Goal: Information Seeking & Learning: Learn about a topic

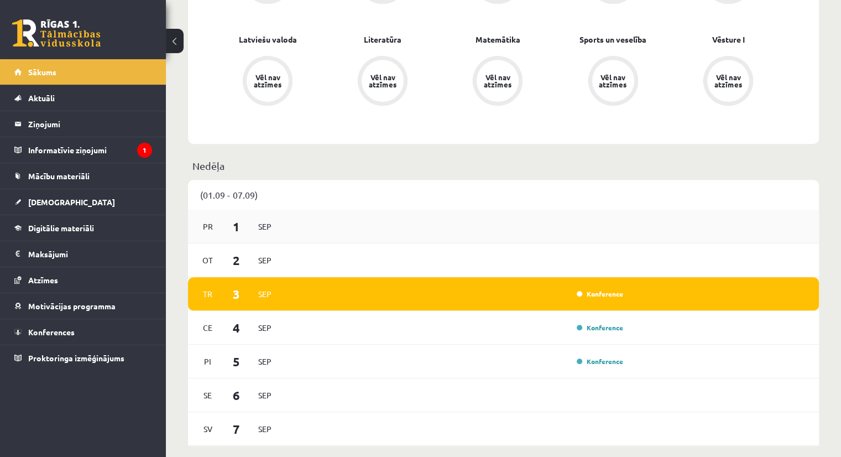
scroll to position [608, 0]
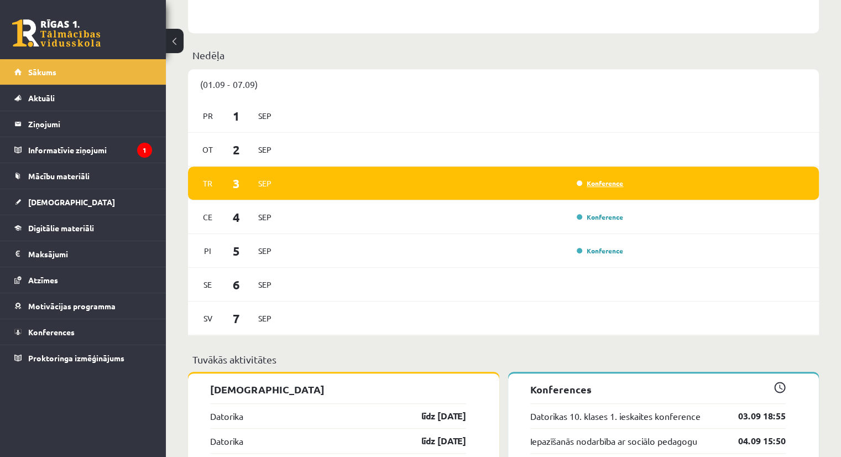
click at [606, 182] on link "Konference" at bounding box center [600, 183] width 46 height 9
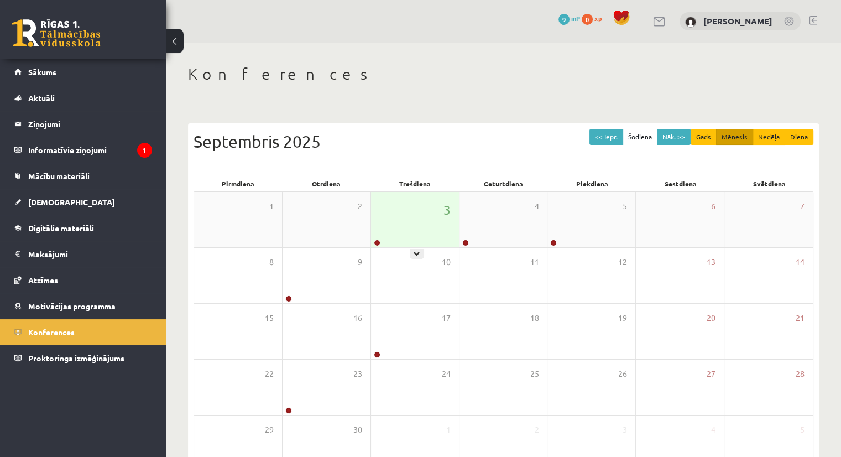
click at [400, 233] on div "3" at bounding box center [415, 219] width 88 height 55
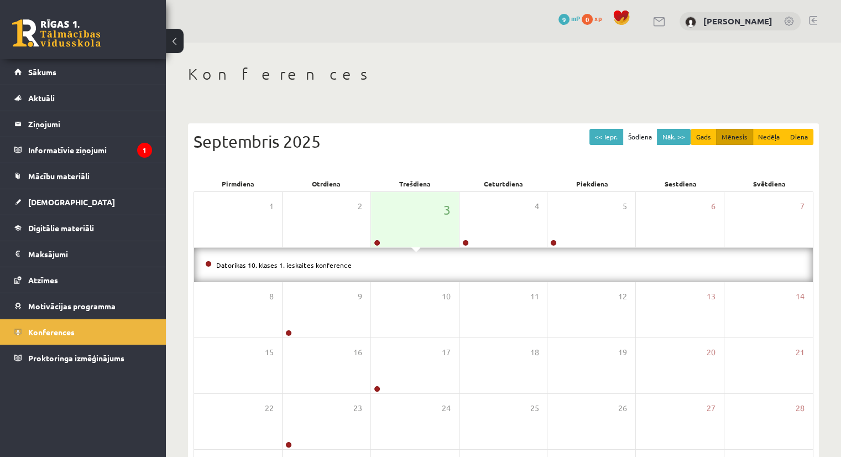
click at [353, 266] on li "Datorikas 10. klases 1. ieskaites konference" at bounding box center [503, 265] width 596 height 12
click at [305, 264] on link "Datorikas 10. klases 1. ieskaites konference" at bounding box center [283, 264] width 135 height 9
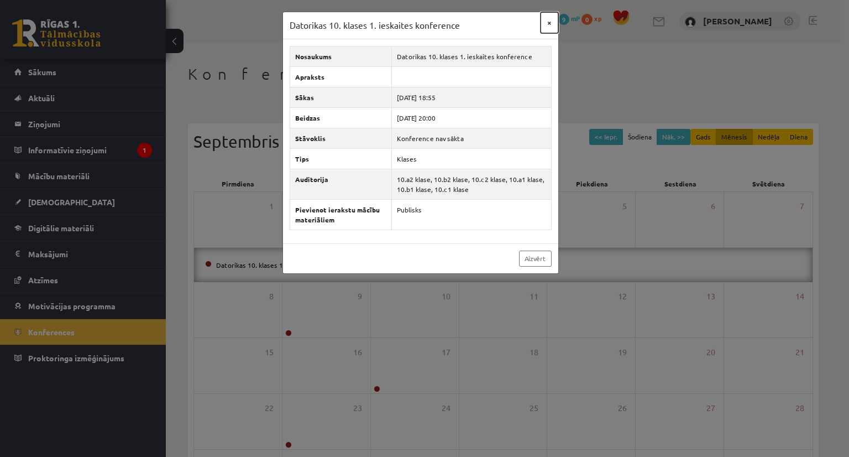
click at [548, 25] on button "×" at bounding box center [550, 22] width 18 height 21
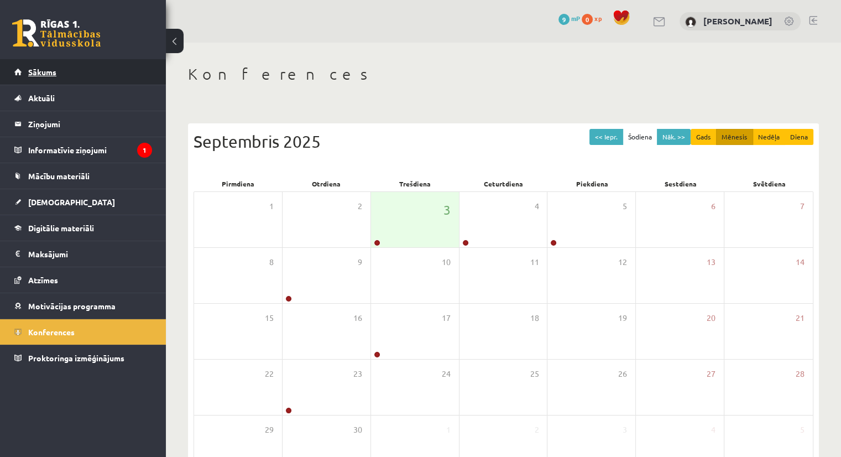
click at [60, 77] on link "Sākums" at bounding box center [83, 71] width 138 height 25
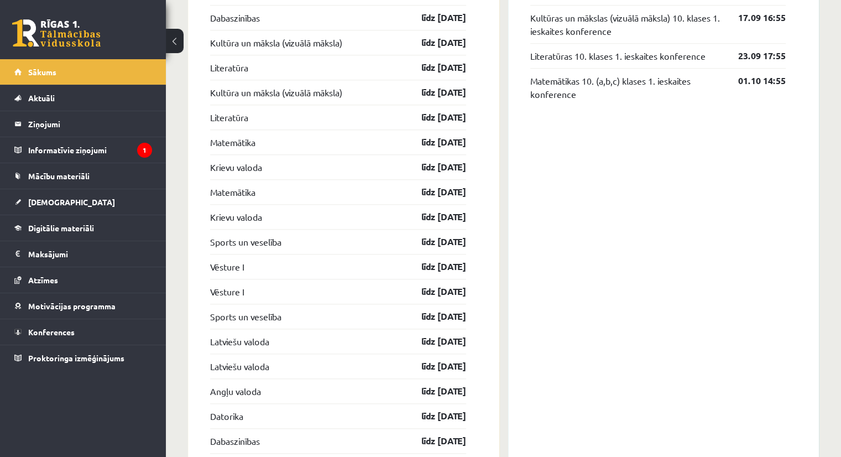
scroll to position [940, 0]
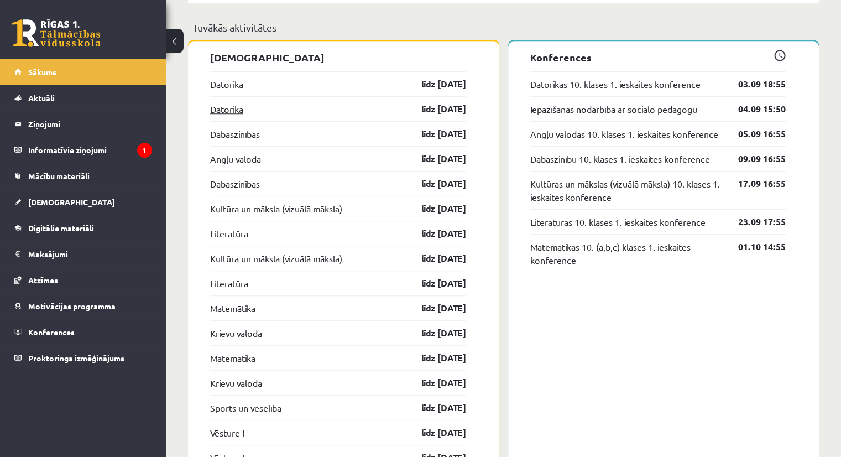
click at [241, 111] on link "Datorika" at bounding box center [226, 108] width 33 height 13
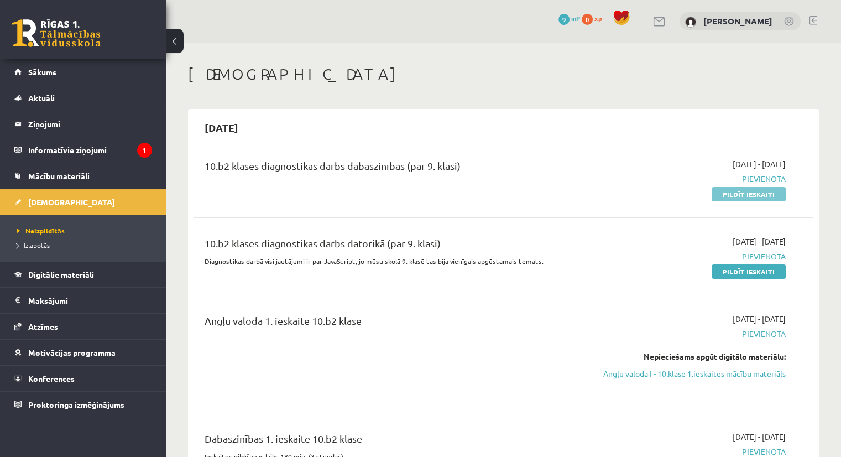
click at [761, 193] on link "Pildīt ieskaiti" at bounding box center [748, 194] width 74 height 14
click at [745, 270] on link "Pildīt ieskaiti" at bounding box center [748, 271] width 74 height 14
click at [741, 374] on link "Angļu valoda I - 10.klase 1.ieskaites mācību materiāls" at bounding box center [694, 374] width 182 height 12
click at [759, 329] on span "Pievienota" at bounding box center [694, 334] width 182 height 12
click at [759, 333] on span "Pievienota" at bounding box center [694, 334] width 182 height 12
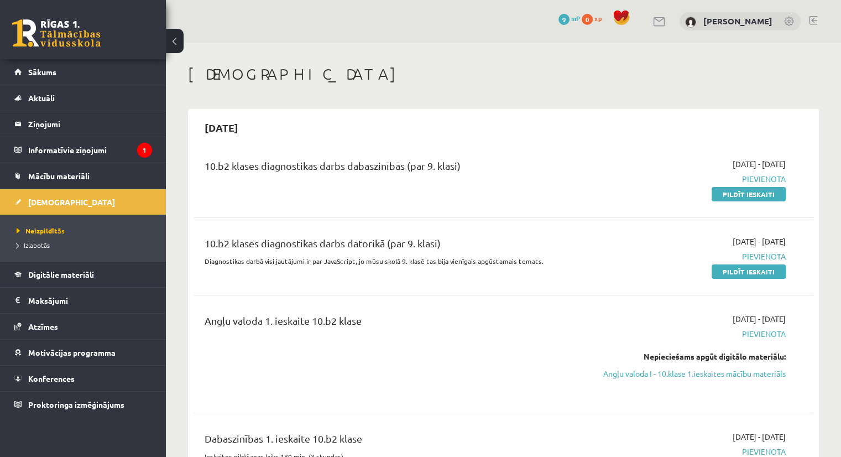
click at [768, 338] on span "Pievienota" at bounding box center [694, 334] width 182 height 12
click at [766, 333] on span "Pievienota" at bounding box center [694, 334] width 182 height 12
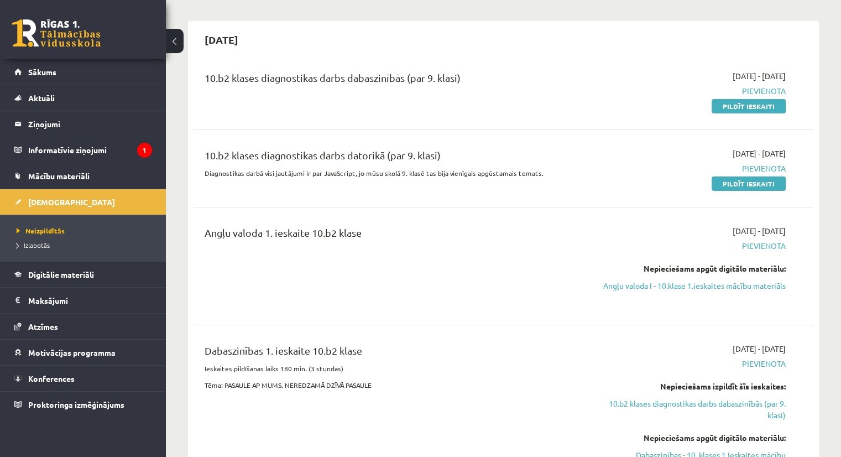
scroll to position [166, 0]
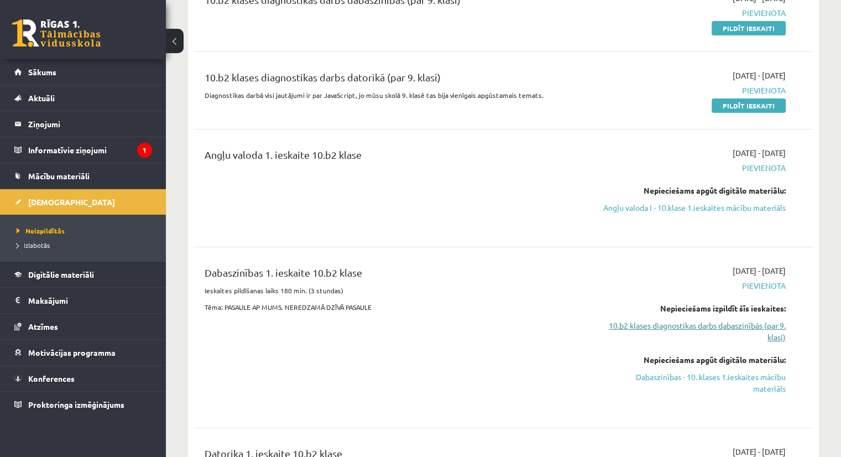
click at [760, 334] on link "10.b2 klases diagnostikas darbs dabaszinībās (par 9. klasi)" at bounding box center [694, 331] width 182 height 23
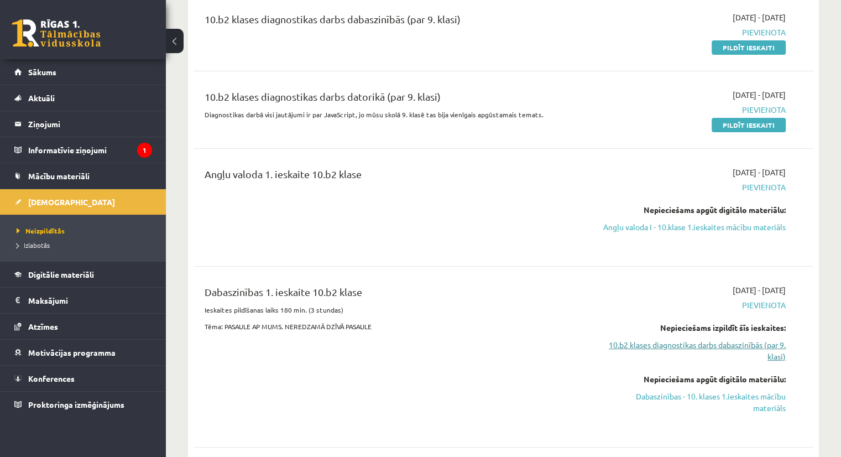
click at [741, 356] on link "10.b2 klases diagnostikas darbs dabaszinībās (par 9. klasi)" at bounding box center [694, 350] width 182 height 23
click at [774, 362] on link "10.b2 klases diagnostikas darbs dabaszinībās (par 9. klasi)" at bounding box center [694, 350] width 182 height 23
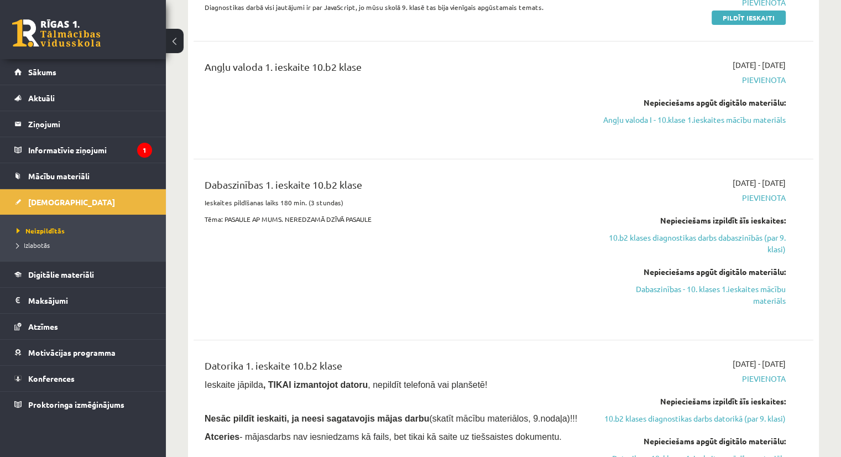
scroll to position [257, 0]
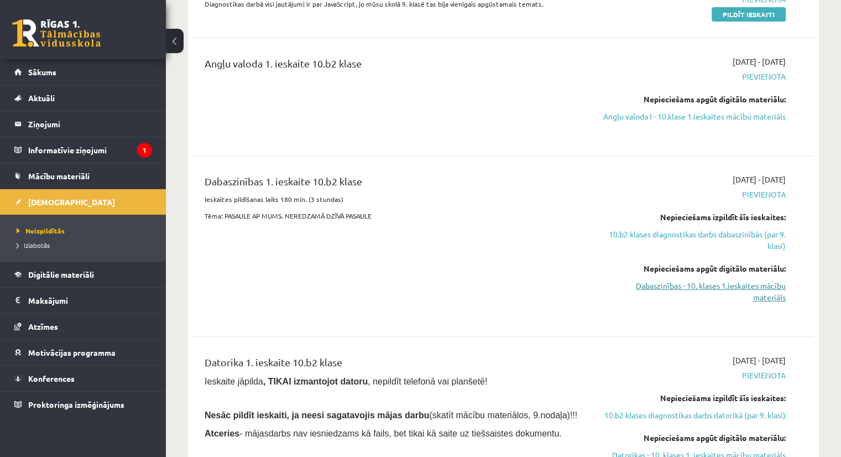
click at [761, 297] on link "Dabaszinības - 10. klases 1.ieskaites mācību materiāls" at bounding box center [694, 291] width 182 height 23
click at [760, 303] on link "Dabaszinības - 10. klases 1.ieskaites mācību materiāls" at bounding box center [694, 291] width 182 height 23
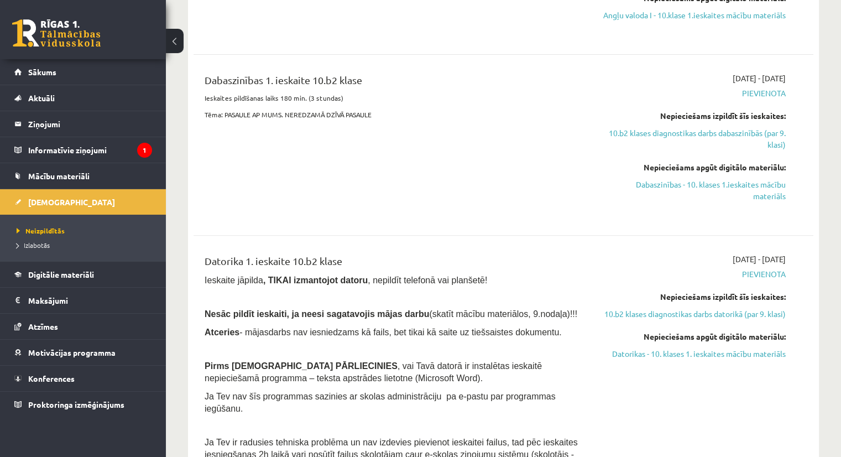
scroll to position [368, 0]
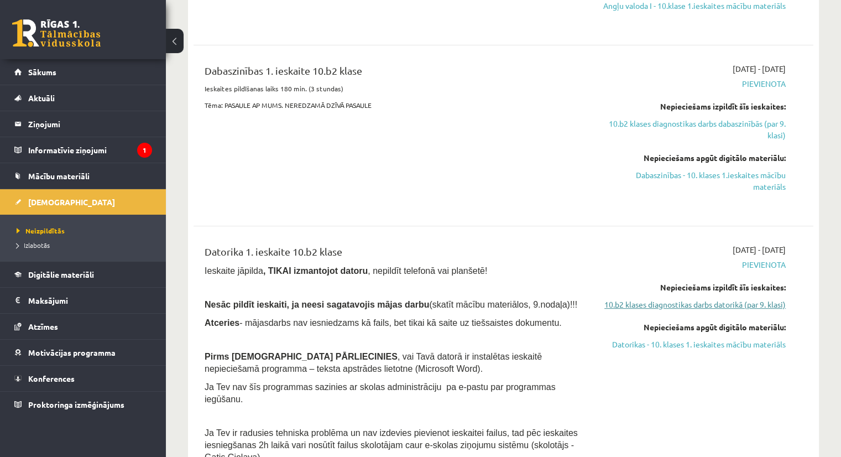
click at [747, 310] on link "10.b2 klases diagnostikas darbs datorikā (par 9. klasi)" at bounding box center [694, 305] width 182 height 12
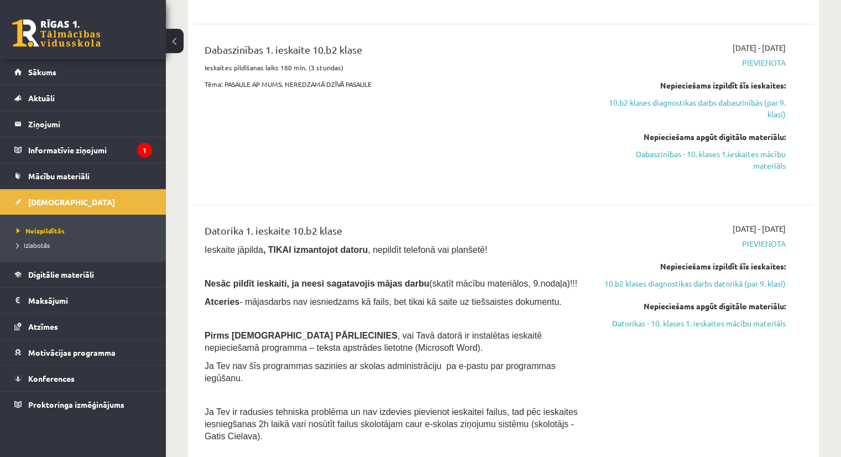
scroll to position [390, 0]
click at [741, 328] on link "Datorikas - 10. klases 1. ieskaites mācību materiāls" at bounding box center [694, 322] width 182 height 12
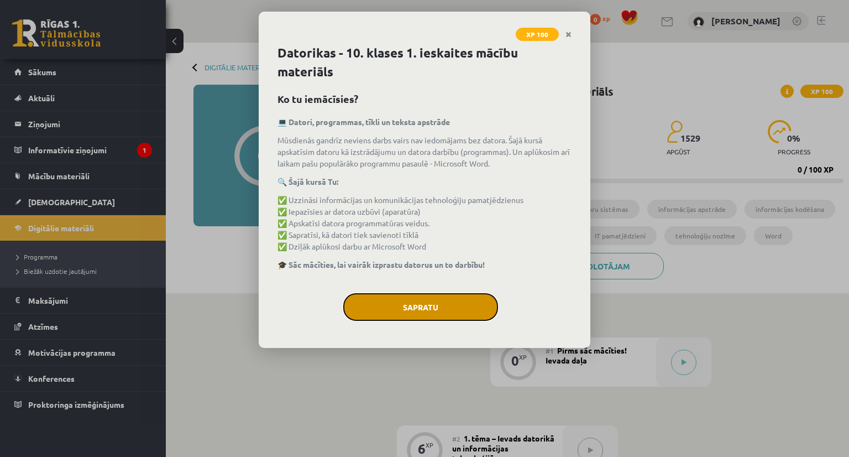
click at [466, 304] on button "Sapratu" at bounding box center [420, 307] width 155 height 28
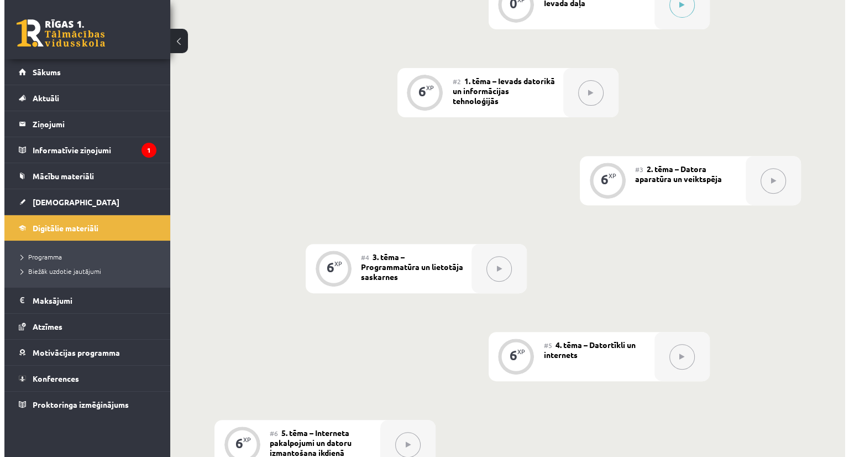
scroll to position [276, 0]
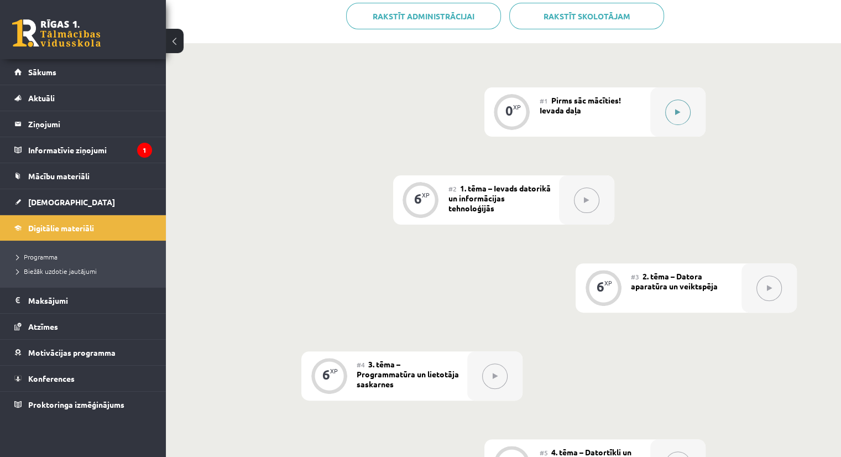
click at [674, 100] on button at bounding box center [677, 112] width 25 height 25
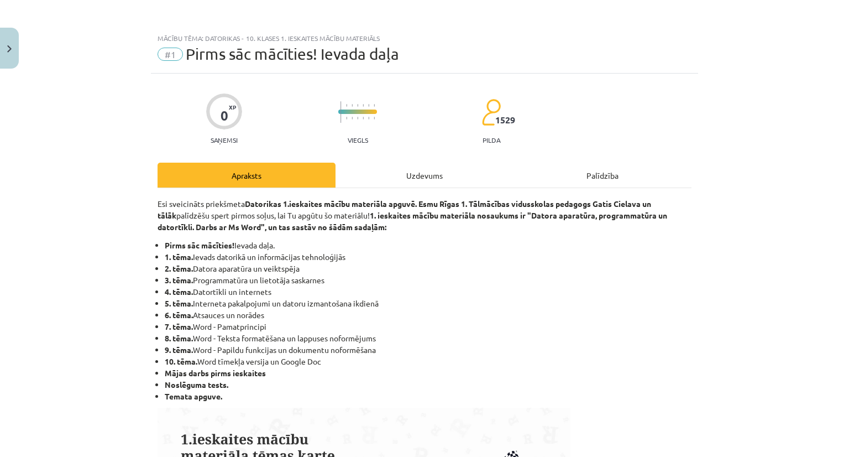
click at [392, 174] on div "Uzdevums" at bounding box center [425, 175] width 178 height 25
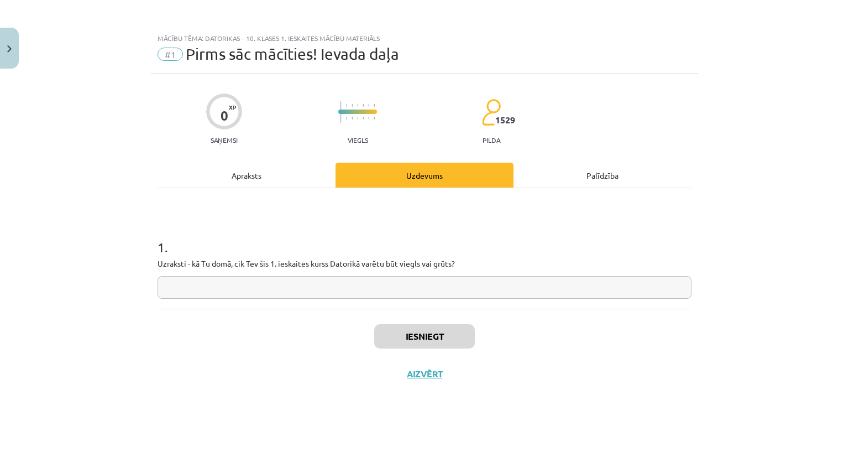
click at [242, 179] on div "Apraksts" at bounding box center [247, 175] width 178 height 25
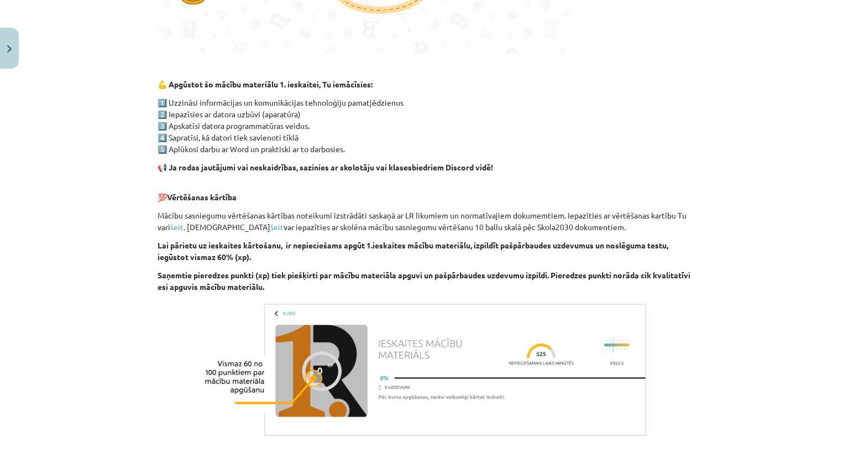
scroll to position [716, 0]
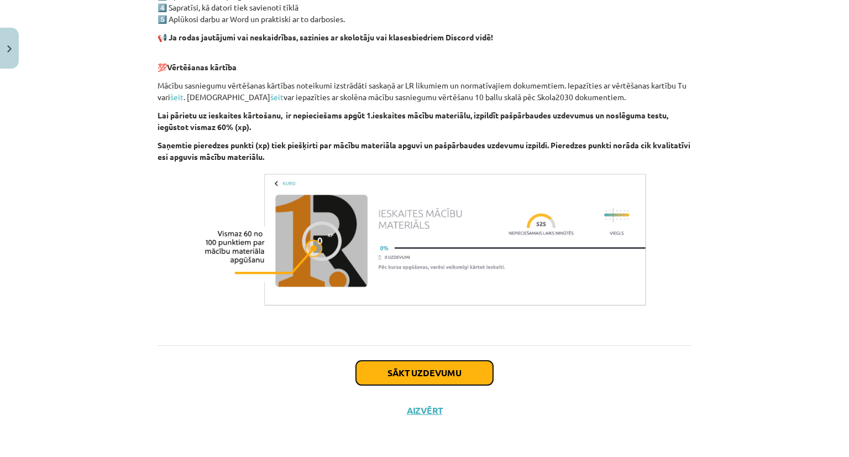
click at [433, 365] on button "Sākt uzdevumu" at bounding box center [424, 372] width 137 height 24
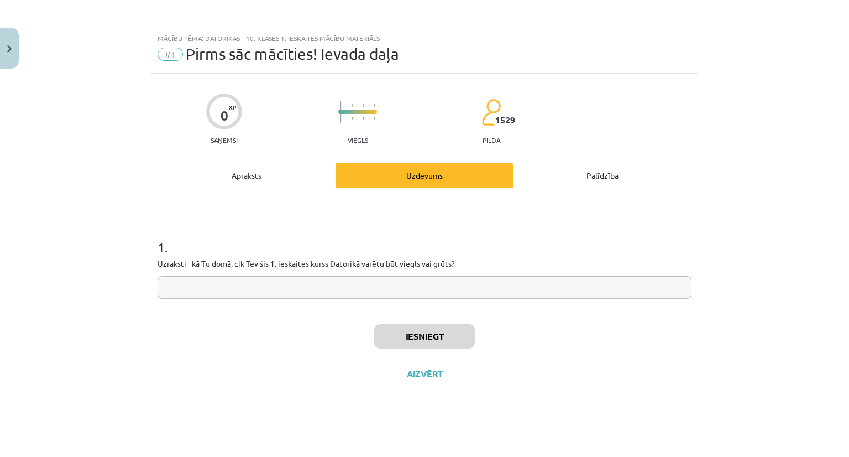
scroll to position [0, 0]
click at [426, 176] on div "Uzdevums" at bounding box center [425, 175] width 178 height 25
click at [352, 290] on input "text" at bounding box center [425, 287] width 534 height 23
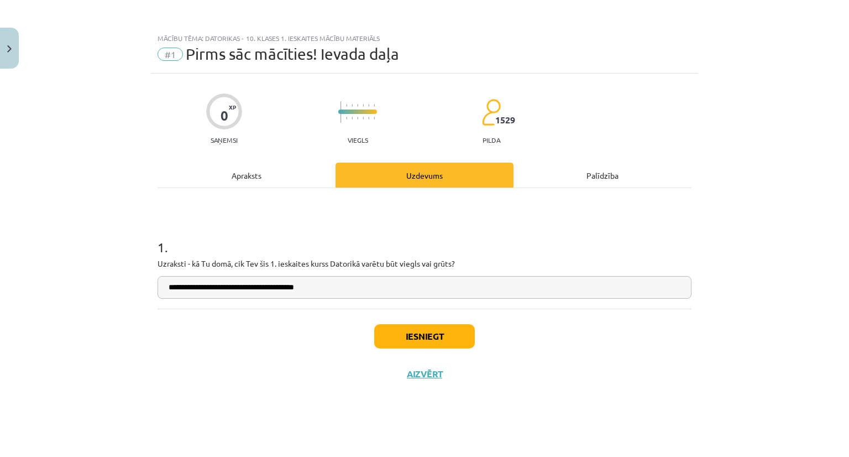
type input "**********"
click at [413, 341] on button "Iesniegt" at bounding box center [424, 336] width 101 height 24
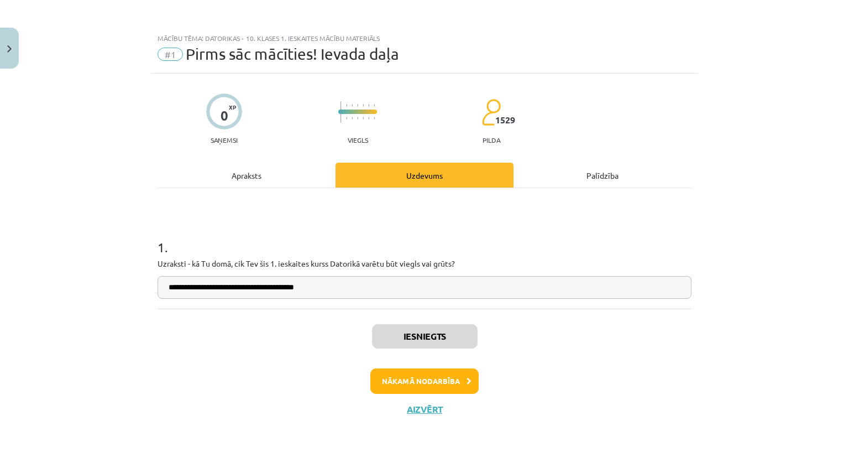
scroll to position [276, 0]
click at [449, 376] on button "Nākamā nodarbība" at bounding box center [424, 380] width 108 height 25
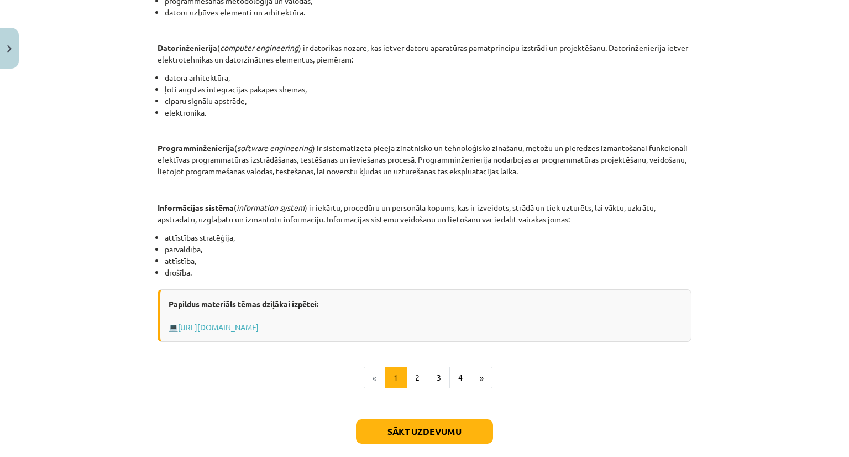
scroll to position [442, 0]
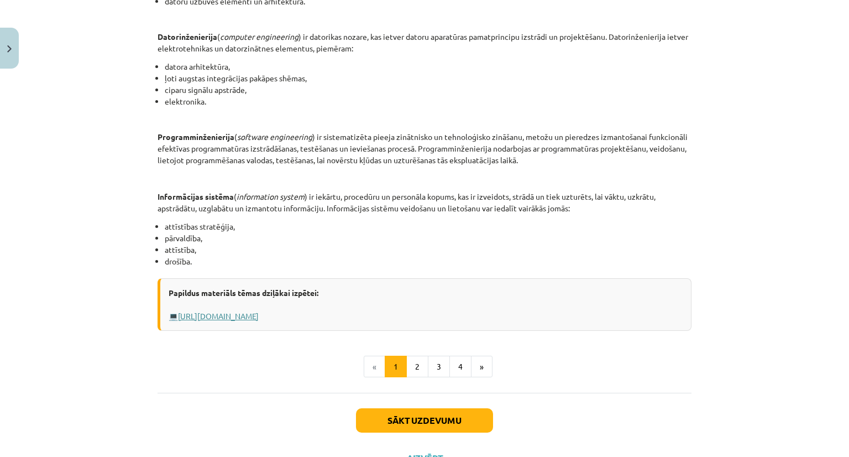
click at [259, 313] on link "[URL][DOMAIN_NAME]" at bounding box center [218, 316] width 81 height 10
